Goal: Information Seeking & Learning: Learn about a topic

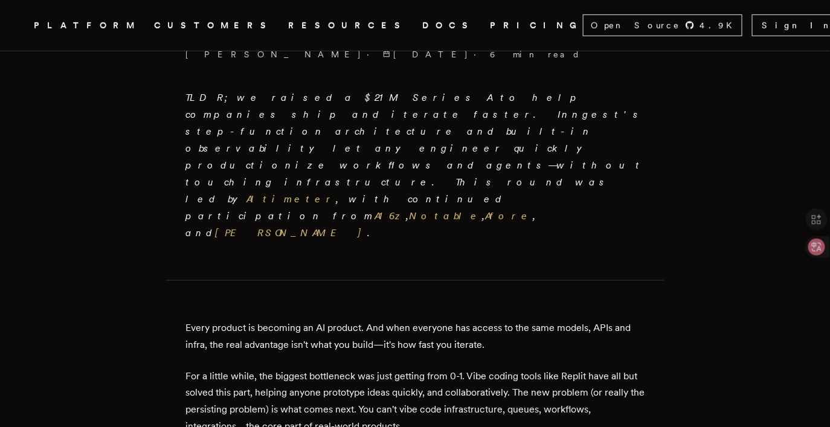
scroll to position [319, 0]
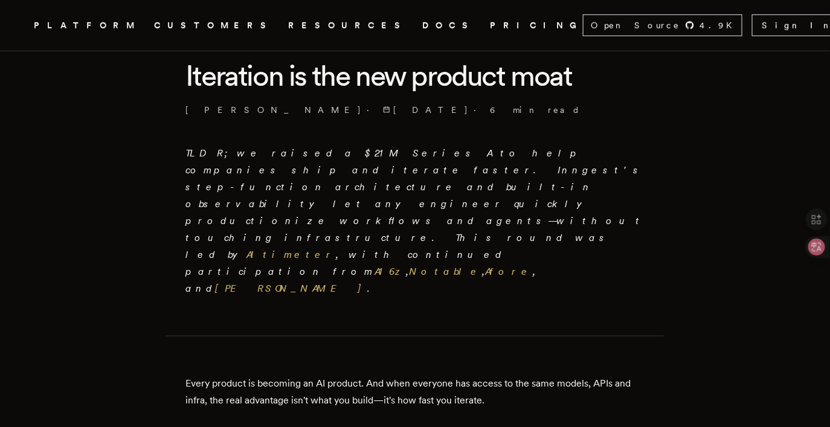
click at [356, 164] on em "TLDR; we raised a $21M Series A to help companies ship and iterate faster. Inng…" at bounding box center [415, 220] width 459 height 147
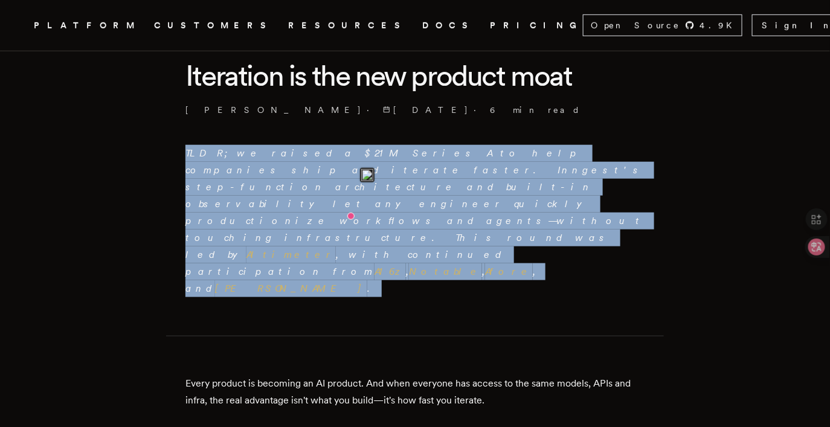
click at [370, 175] on img at bounding box center [367, 175] width 12 height 12
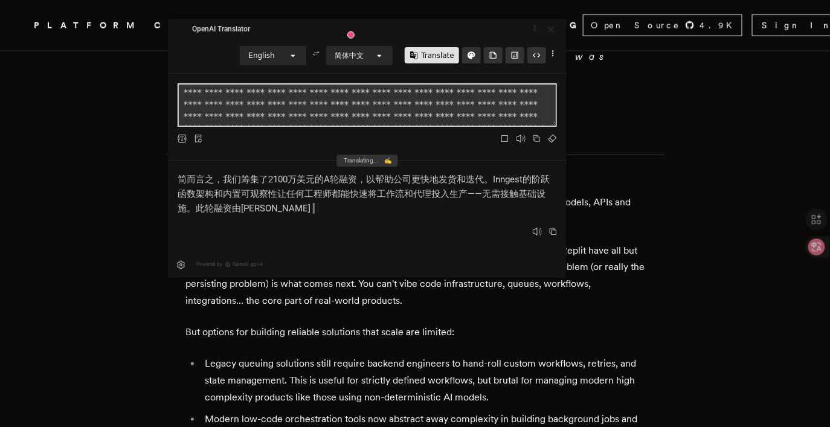
scroll to position [502, 0]
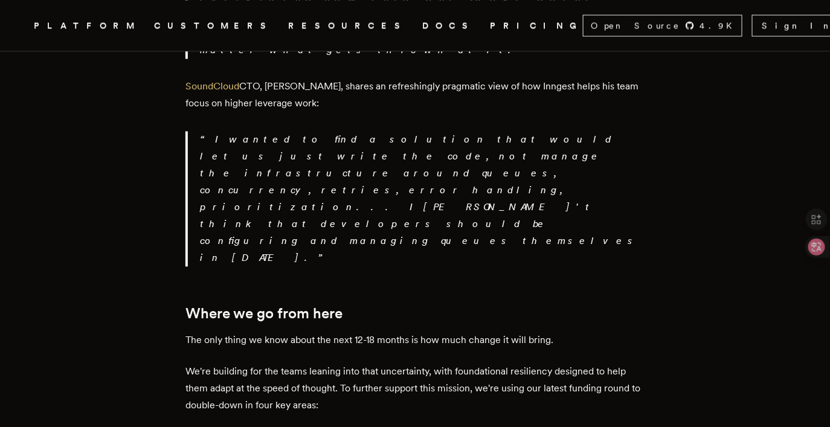
scroll to position [2327, 0]
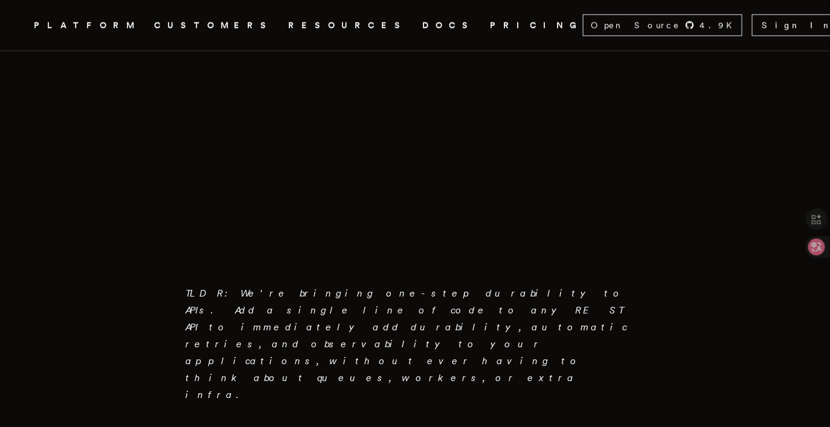
scroll to position [489, 0]
click at [314, 317] on em "TLDR: We're bringing one-step durability to APIs. Add a single line of code to …" at bounding box center [407, 344] width 442 height 113
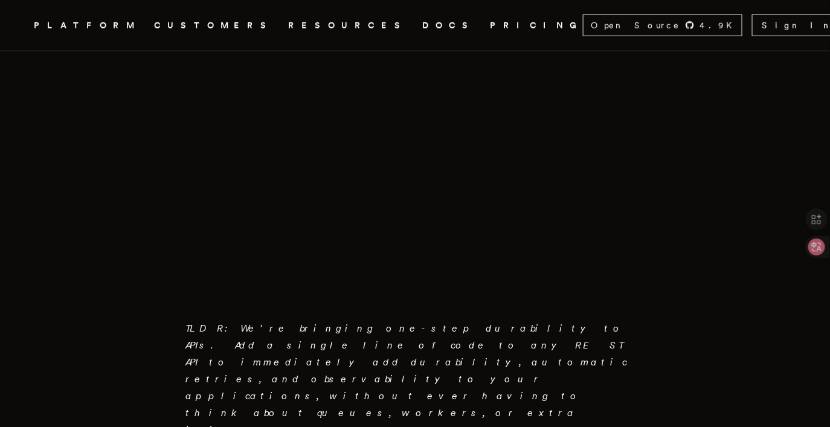
scroll to position [448, 0]
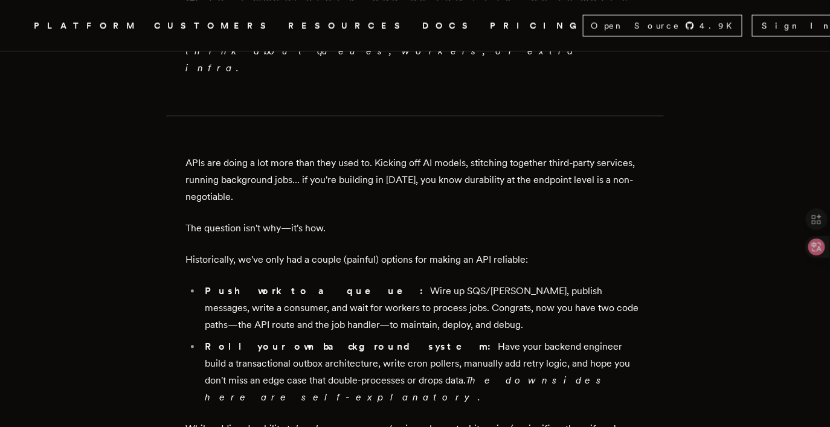
scroll to position [809, 0]
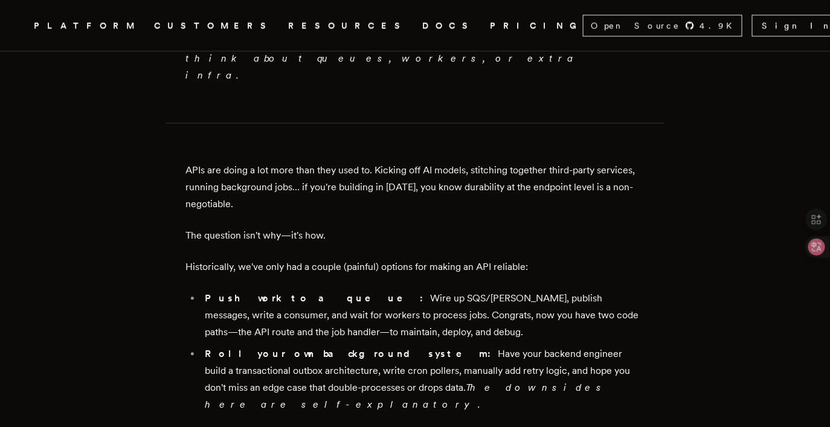
click at [474, 162] on p "APIs are doing a lot more than they used to. Kicking off AI models, stitching t…" at bounding box center [415, 187] width 459 height 51
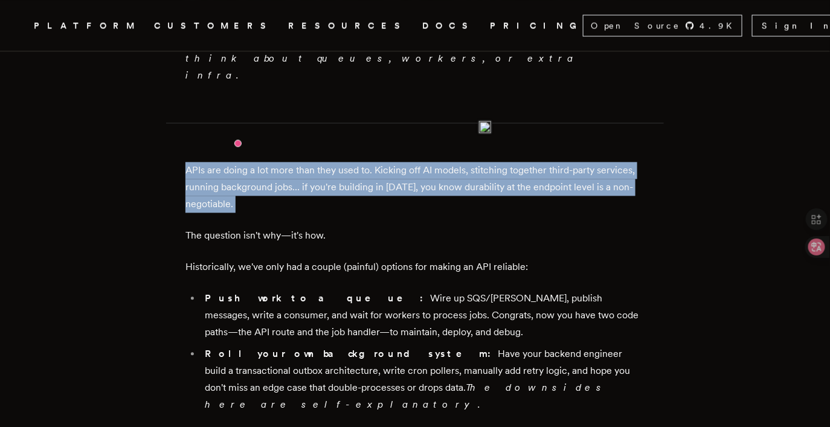
click at [483, 123] on img at bounding box center [485, 127] width 12 height 12
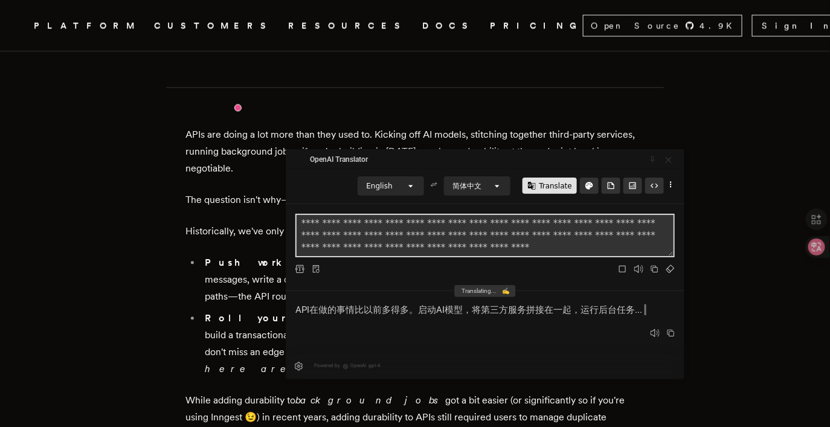
scroll to position [864, 0]
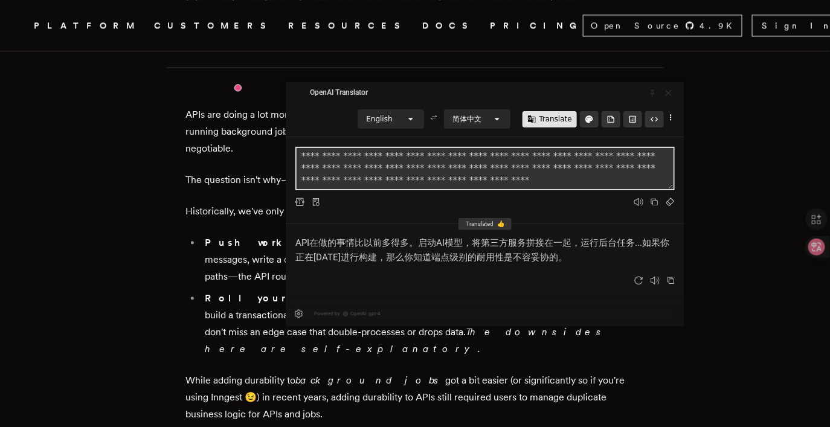
click at [543, 256] on div "API在做的事情比以前多得多。启动AI模型，将第三方服务拼接在一起，运行后台任务...如果你正在[DATE]进行构建，那么你知道端点级别的耐用性是不容妥协的。" at bounding box center [486, 250] width 380 height 29
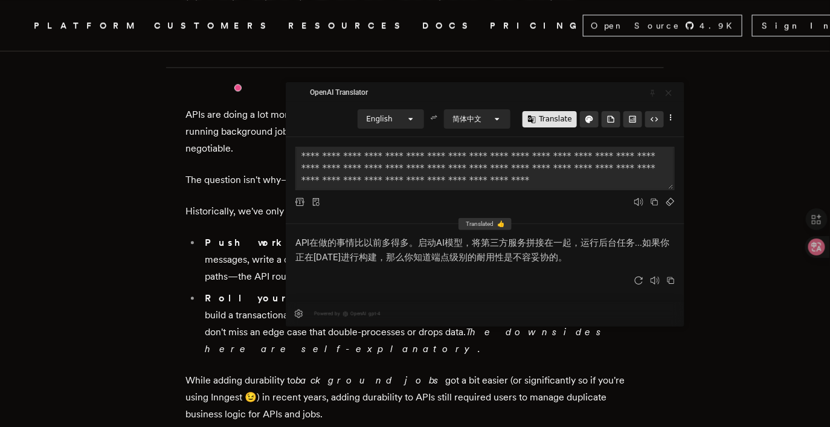
click at [543, 256] on div "API在做的事情比以前多得多。启动AI模型，将第三方服务拼接在一起，运行后台任务...如果你正在[DATE]进行构建，那么你知道端点级别的耐用性是不容妥协的。" at bounding box center [486, 250] width 380 height 29
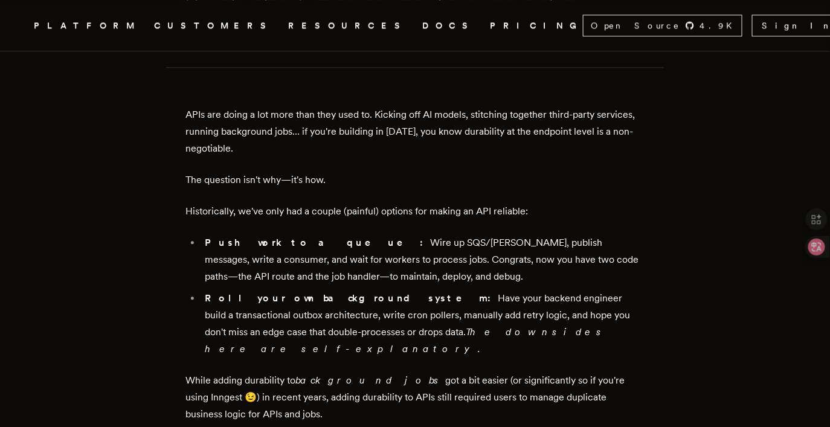
click at [266, 172] on p "The question isn't why—it's how." at bounding box center [415, 180] width 459 height 17
click at [397, 203] on p "Historically, we've only had a couple (painful) options for making an API relia…" at bounding box center [415, 211] width 459 height 17
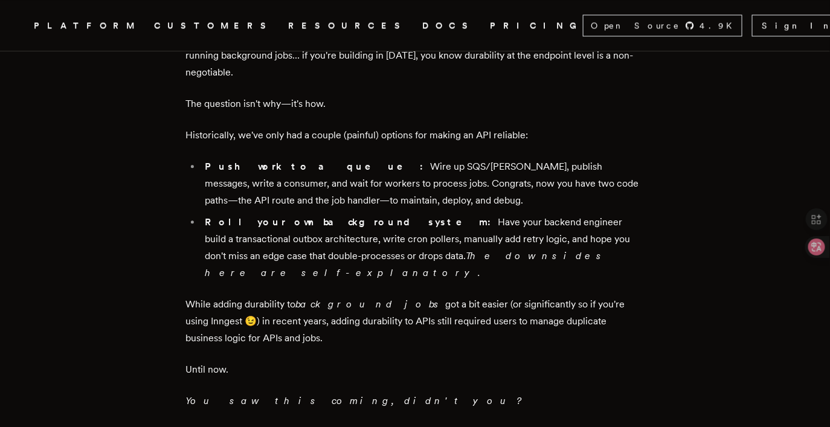
scroll to position [977, 0]
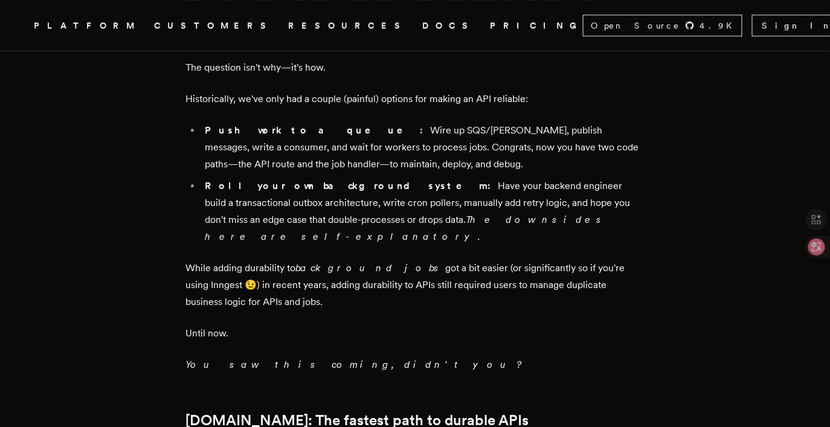
click at [334, 180] on strong "Roll your own background system:" at bounding box center [351, 185] width 293 height 11
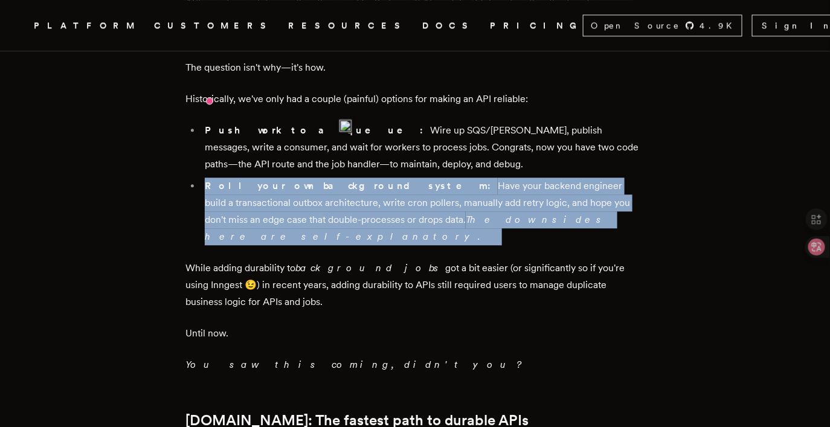
click at [409, 178] on li "Roll your own background system: Have your backend engineer build a transaction…" at bounding box center [423, 212] width 444 height 68
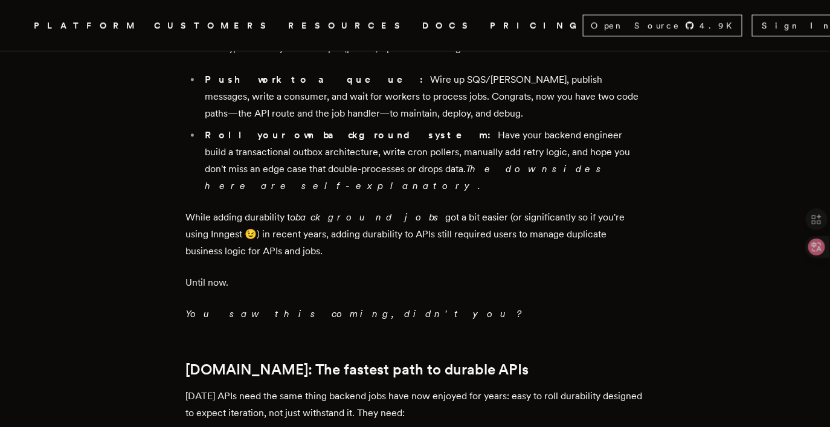
scroll to position [1013, 0]
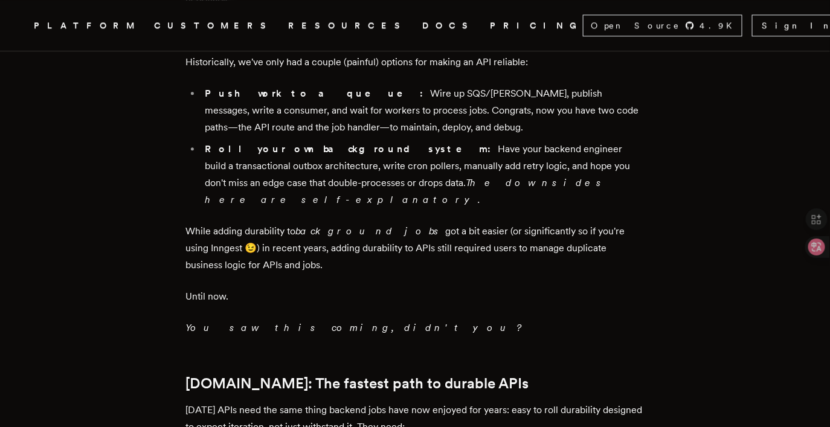
click at [432, 223] on p "While adding durability to background jobs got a bit easier (or significantly s…" at bounding box center [415, 248] width 459 height 51
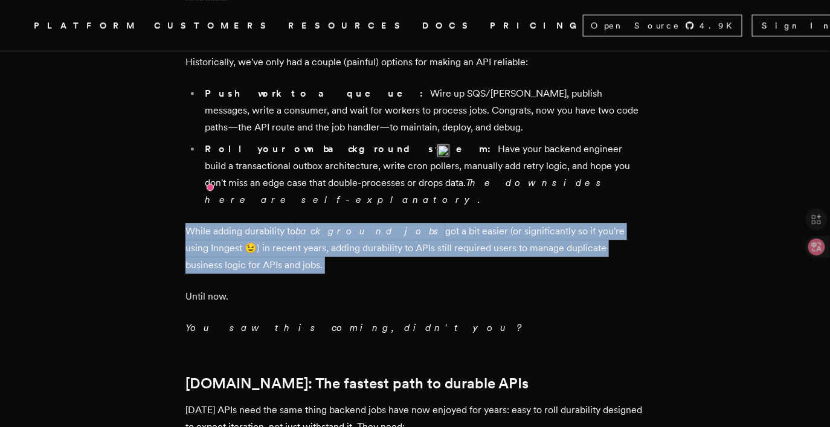
click at [415, 223] on p "While adding durability to background jobs got a bit easier (or significantly s…" at bounding box center [415, 248] width 459 height 51
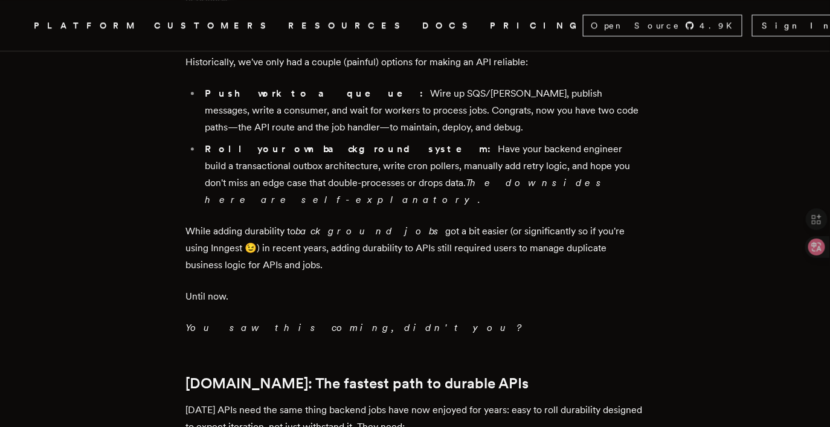
click at [415, 223] on p "While adding durability to background jobs got a bit easier (or significantly s…" at bounding box center [415, 248] width 459 height 51
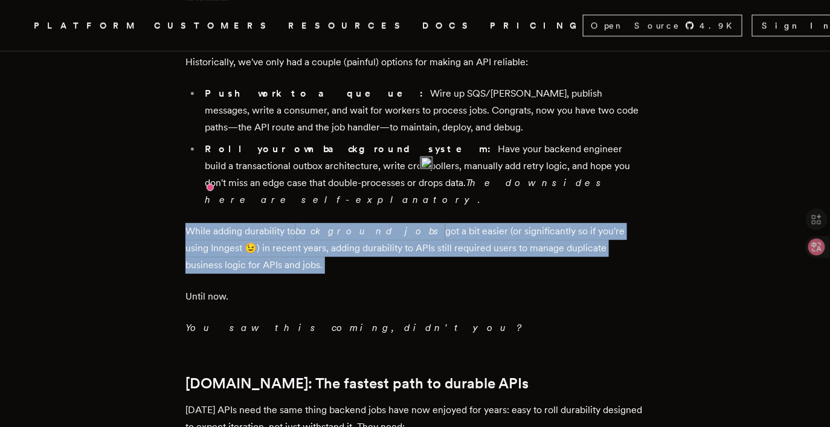
click at [436, 177] on em "The downsides here are self-explanatory." at bounding box center [406, 191] width 403 height 28
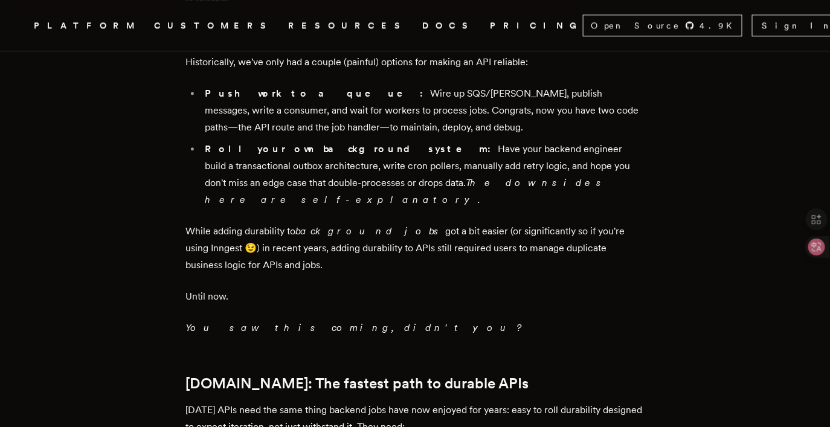
click at [436, 177] on em "The downsides here are self-explanatory." at bounding box center [406, 191] width 403 height 28
click at [485, 177] on em "The downsides here are self-explanatory." at bounding box center [406, 191] width 403 height 28
click at [498, 118] on img at bounding box center [497, 121] width 12 height 12
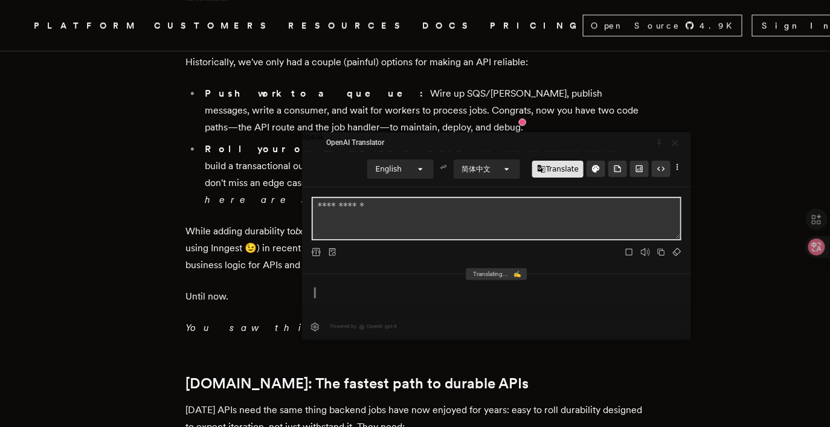
click at [647, 252] on icon at bounding box center [645, 252] width 9 height 9
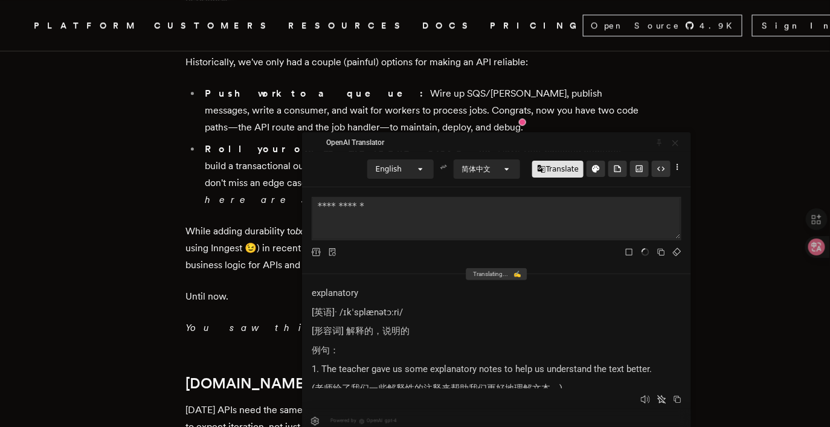
scroll to position [39, 0]
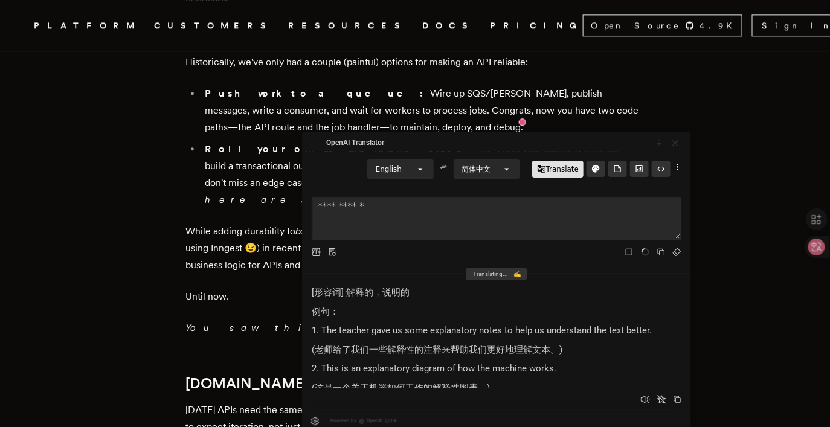
click at [204, 111] on ul "Push work to a queue: Wire up SQS/Kafka, publish messages, write a consumer, an…" at bounding box center [415, 146] width 459 height 123
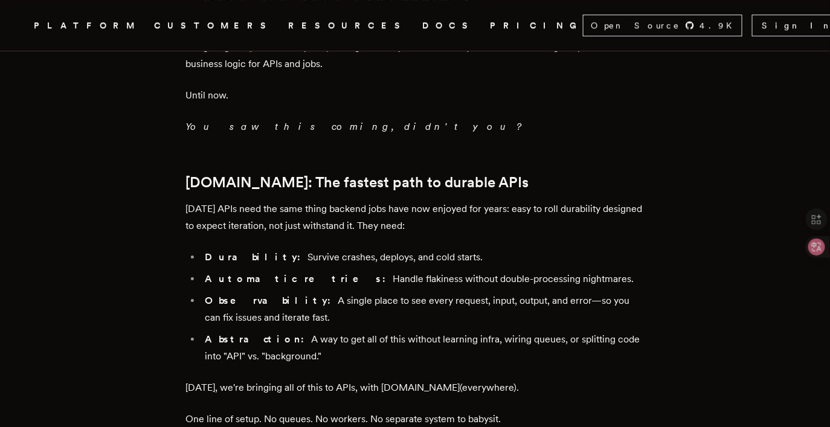
scroll to position [1217, 0]
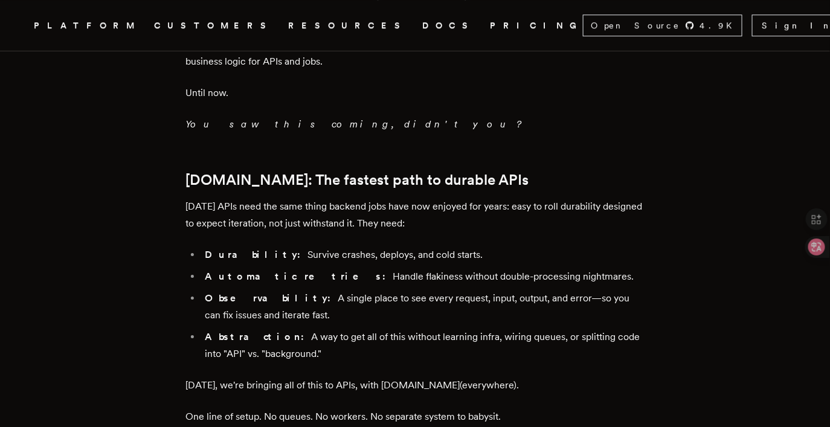
click at [233, 172] on h2 "Step.Run: The fastest path to durable APIs" at bounding box center [415, 180] width 459 height 17
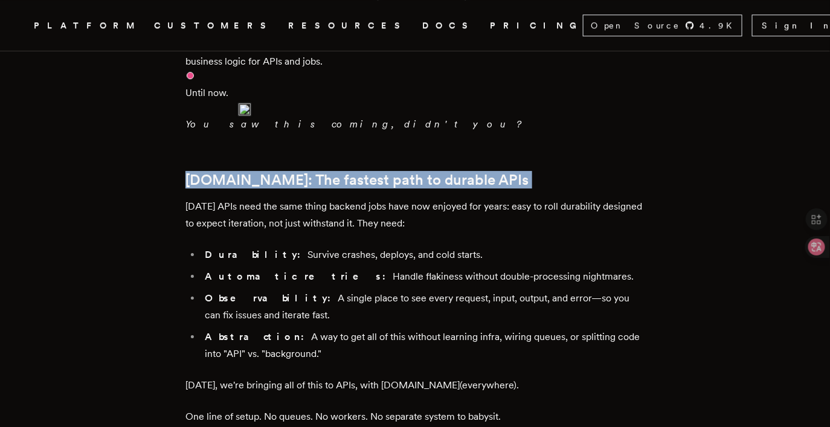
click at [280, 172] on h2 "Step.Run: The fastest path to durable APIs" at bounding box center [415, 180] width 459 height 17
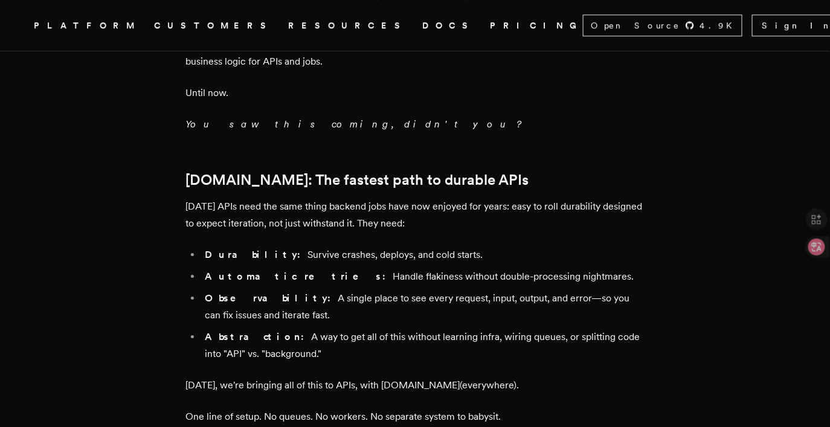
click at [280, 172] on h2 "Step.Run: The fastest path to durable APIs" at bounding box center [415, 180] width 459 height 17
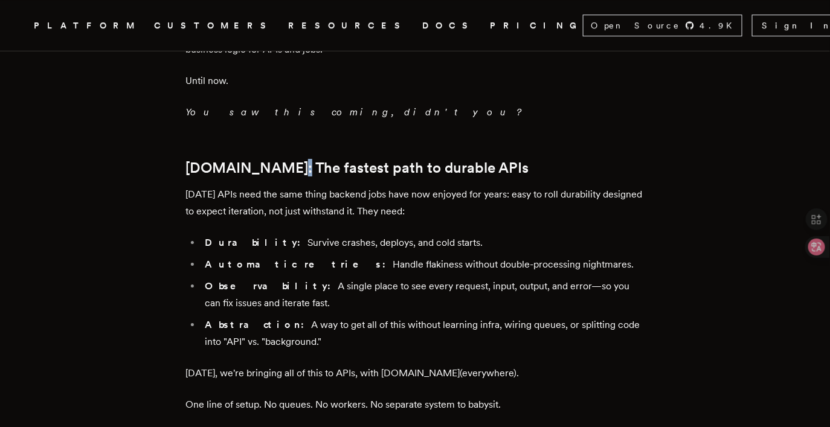
scroll to position [1218, 0]
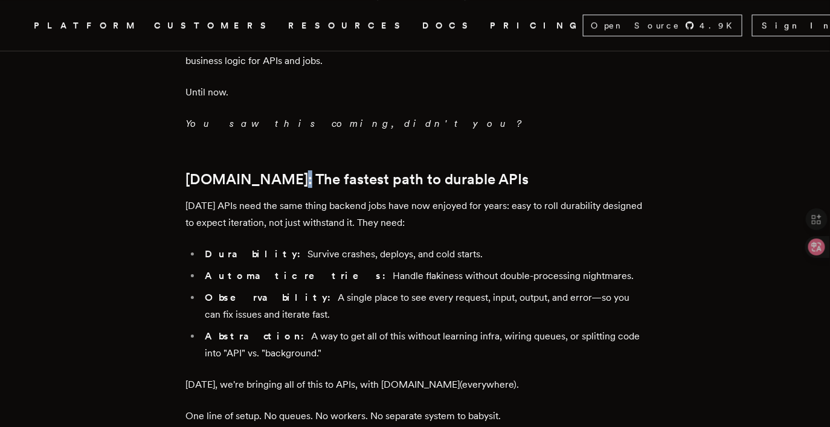
click at [322, 198] on p "Today's APIs need the same thing backend jobs have now enjoyed for years: easy …" at bounding box center [415, 215] width 459 height 34
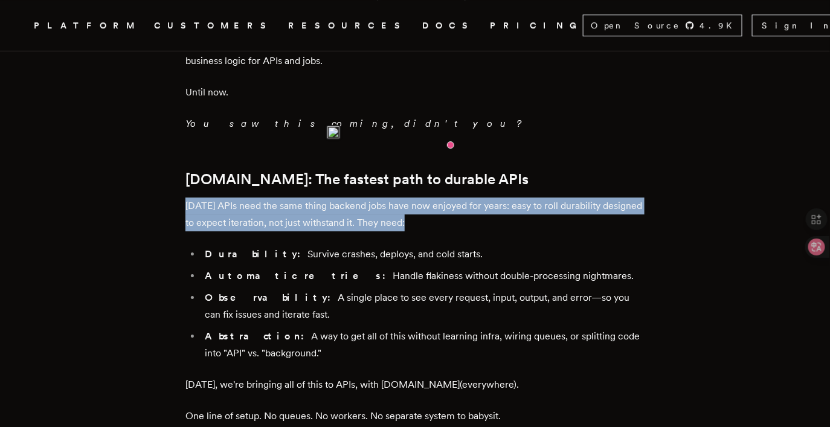
click at [414, 198] on p "Today's APIs need the same thing backend jobs have now enjoyed for years: easy …" at bounding box center [415, 215] width 459 height 34
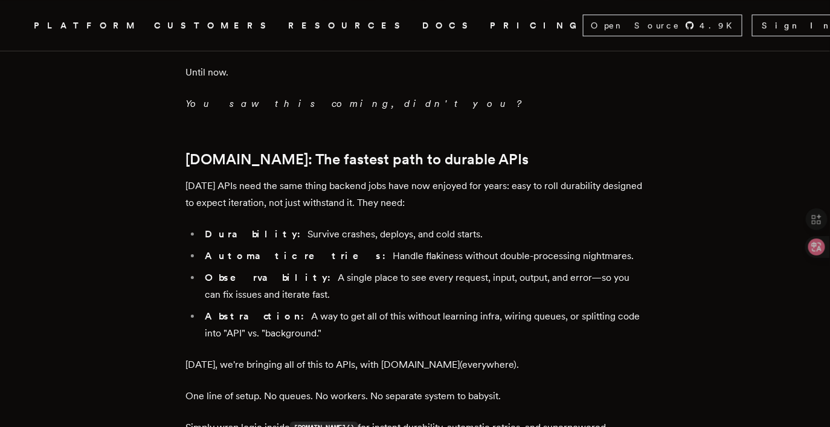
scroll to position [1250, 0]
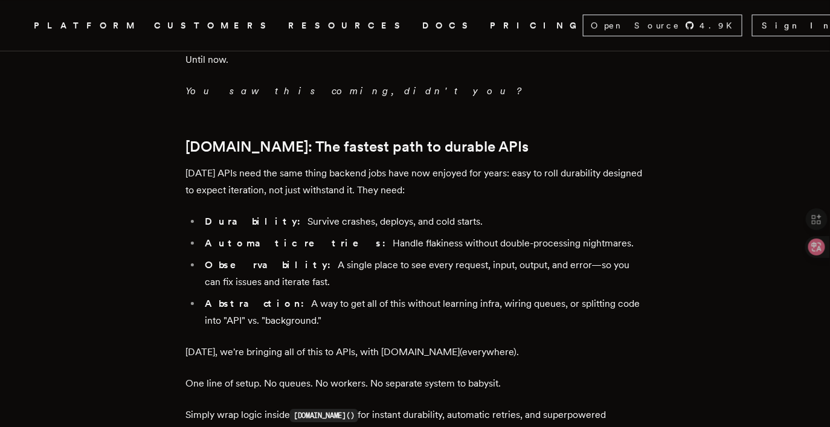
click at [378, 257] on li "Observability: A single place to see every request, input, output, and error—so…" at bounding box center [423, 274] width 444 height 34
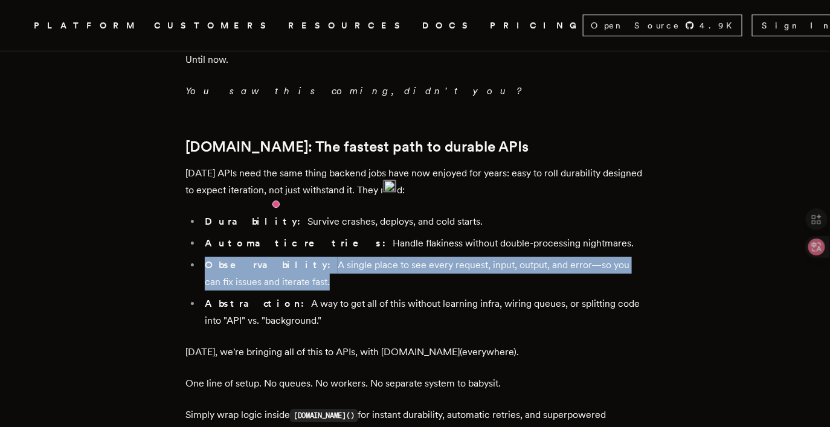
click at [340, 296] on li "Abstraction: A way to get all of this without learning infra, wiring queues, or…" at bounding box center [423, 313] width 444 height 34
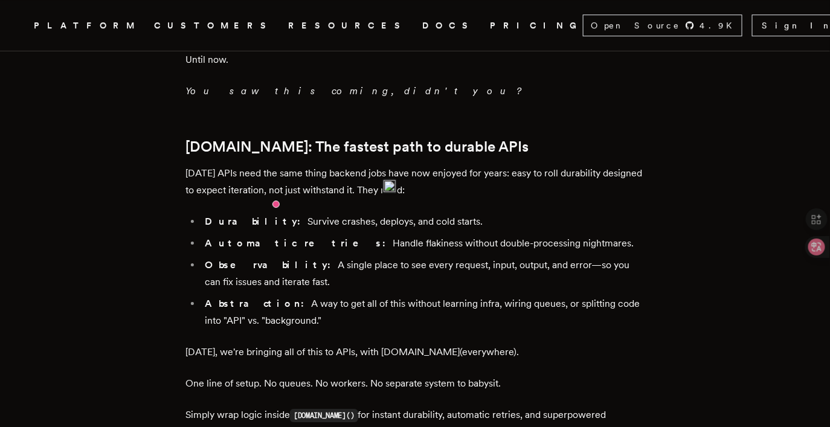
click at [340, 296] on li "Abstraction: A way to get all of this without learning infra, wiring queues, or…" at bounding box center [423, 313] width 444 height 34
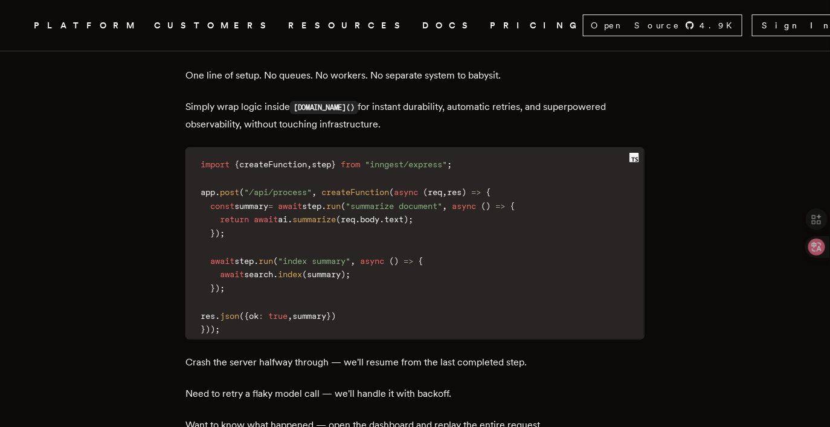
scroll to position [1560, 0]
click at [314, 353] on p "Crash the server halfway through — we'll resume from the last completed step." at bounding box center [415, 361] width 459 height 17
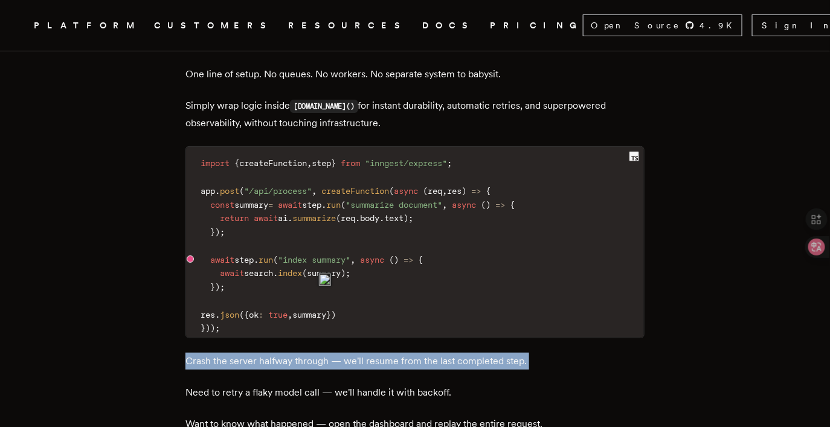
click at [390, 353] on p "Crash the server halfway through — we'll resume from the last completed step." at bounding box center [415, 361] width 459 height 17
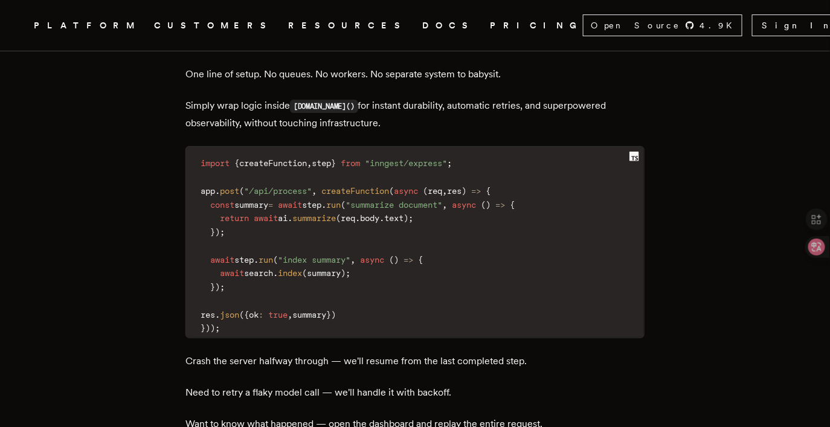
click at [390, 353] on p "Crash the server halfway through — we'll resume from the last completed step." at bounding box center [415, 361] width 459 height 17
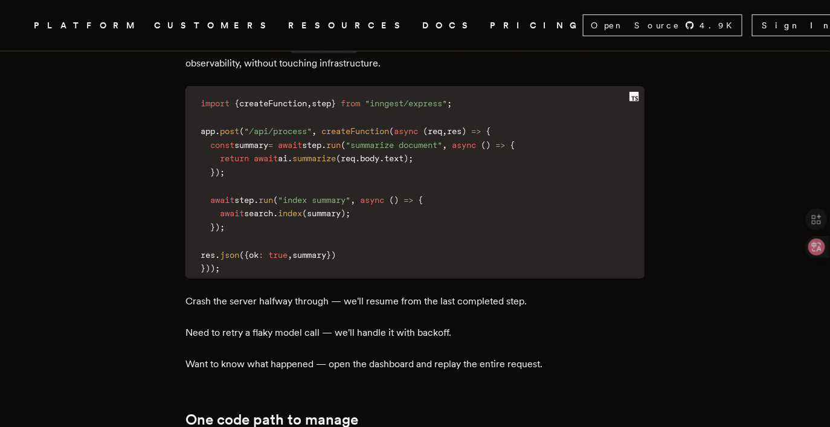
scroll to position [1644, 0]
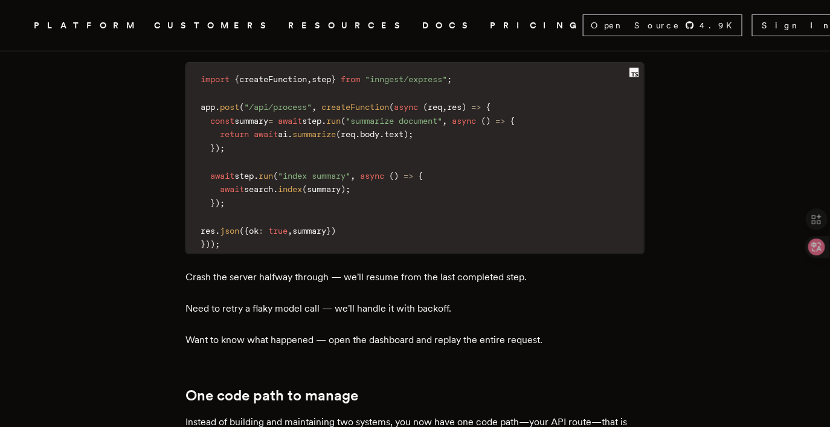
click at [355, 300] on p "Need to retry a flaky model call — we'll handle it with backoff." at bounding box center [415, 308] width 459 height 17
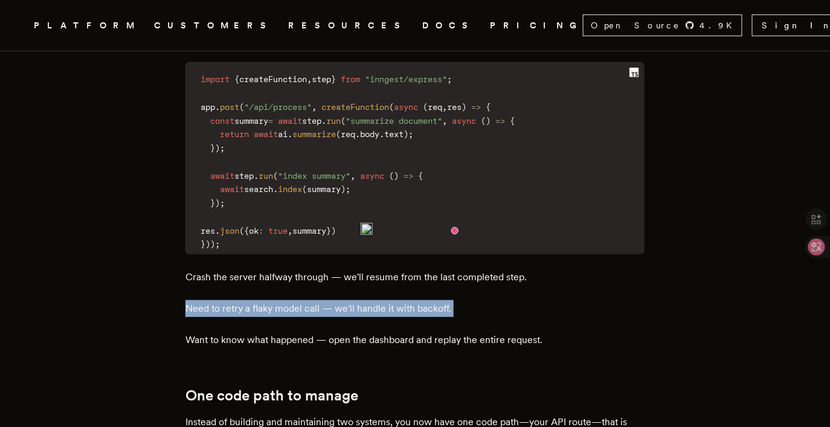
click at [343, 332] on p "Want to know what happened — open the dashboard and replay the entire request." at bounding box center [415, 340] width 459 height 17
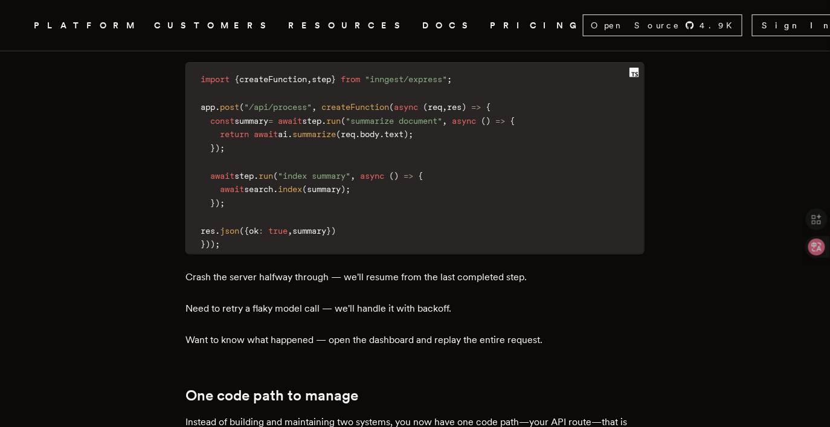
click at [343, 332] on p "Want to know what happened — open the dashboard and replay the entire request." at bounding box center [415, 340] width 459 height 17
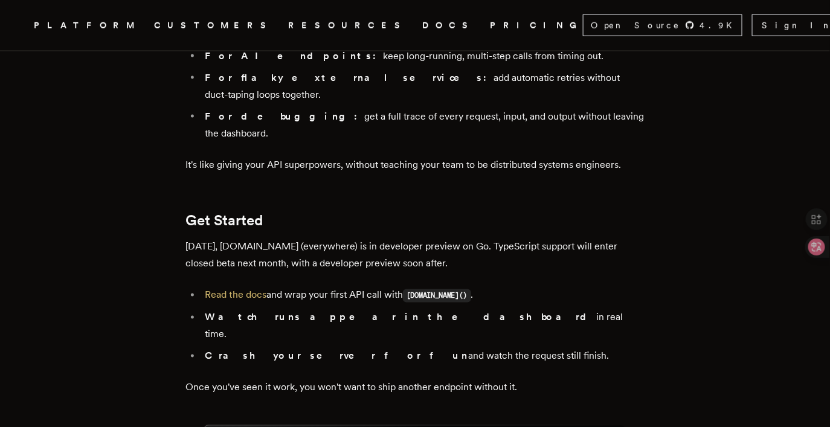
scroll to position [2127, 0]
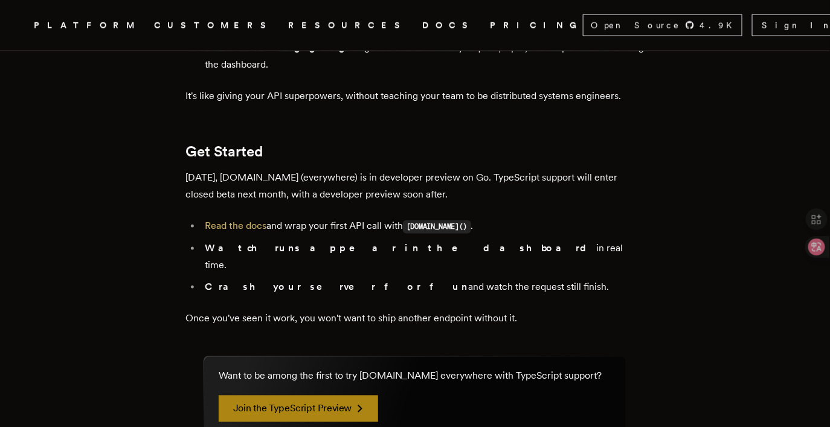
click at [312, 396] on link "Join the TypeScript Preview" at bounding box center [299, 409] width 160 height 27
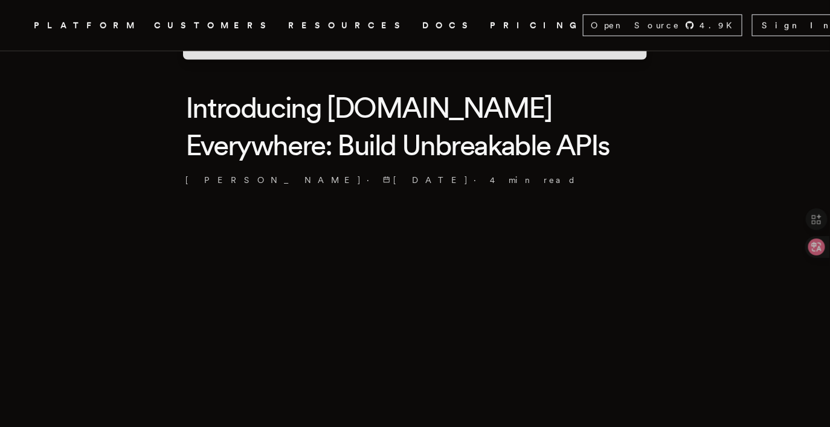
scroll to position [0, 0]
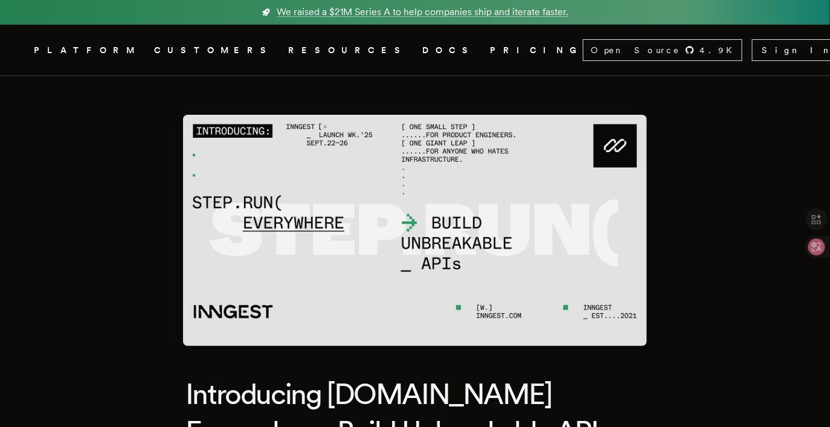
click at [422, 48] on link "DOCS" at bounding box center [448, 50] width 53 height 15
click at [490, 50] on link "PRICING" at bounding box center [536, 50] width 93 height 15
